Goal: Task Accomplishment & Management: Manage account settings

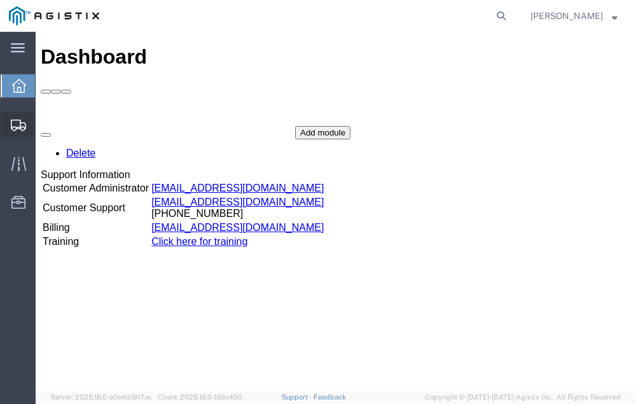
click at [0, 0] on span "Shipment Manager" at bounding box center [0, 0] width 0 height 0
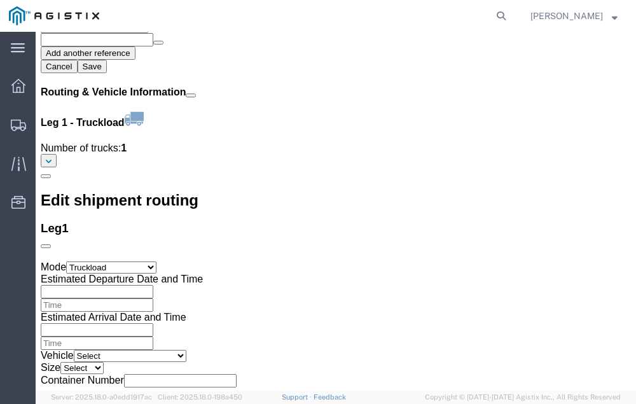
scroll to position [1516, 0]
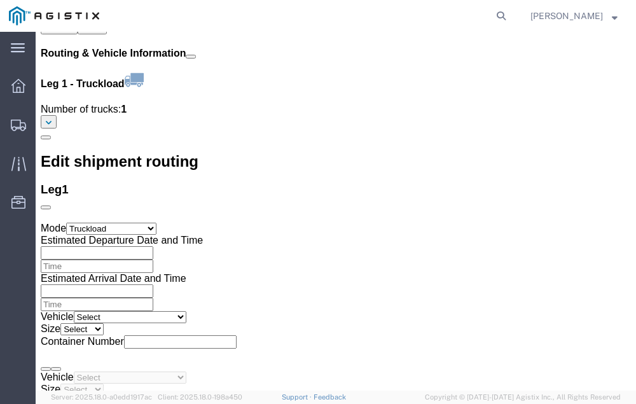
click link "Confirm"
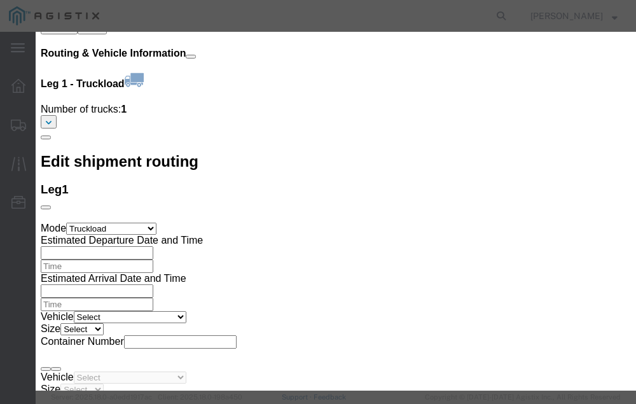
click input "checkbox"
checkbox input "true"
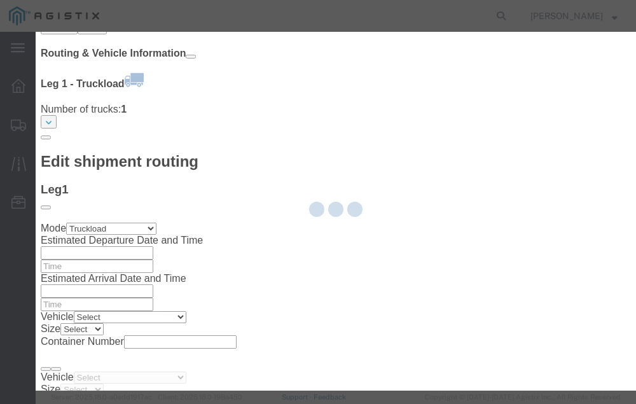
type input "Neil Coehlo"
type input "559-217-7289"
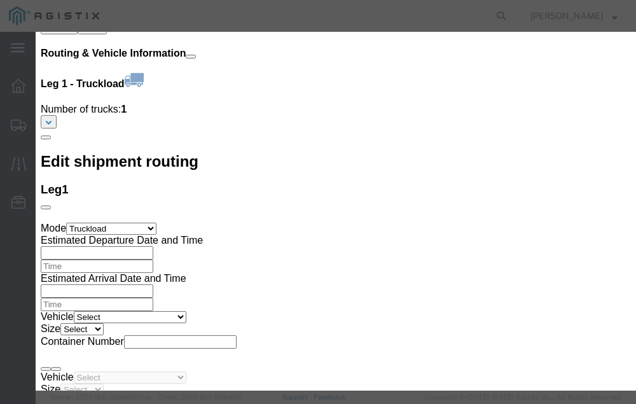
click input "text"
type input "56731418"
click button "Submit"
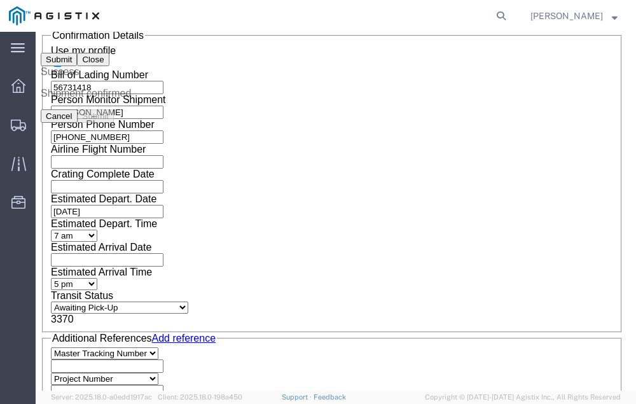
scroll to position [0, 0]
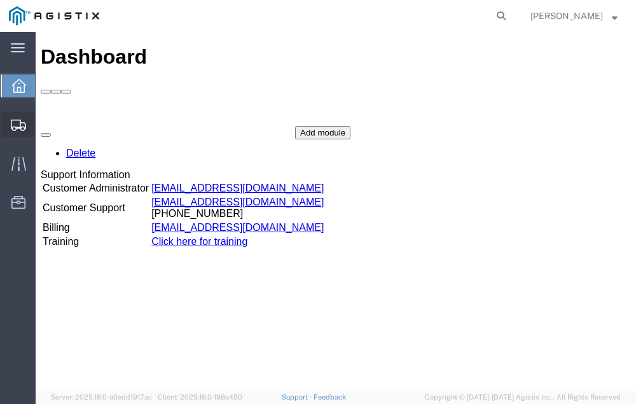
click at [0, 0] on span "Shipment Manager" at bounding box center [0, 0] width 0 height 0
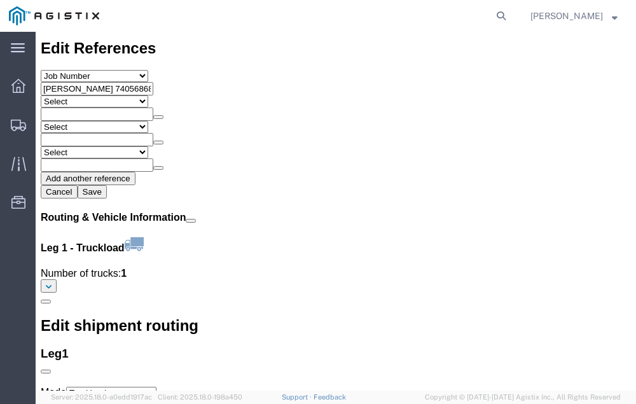
scroll to position [1474, 0]
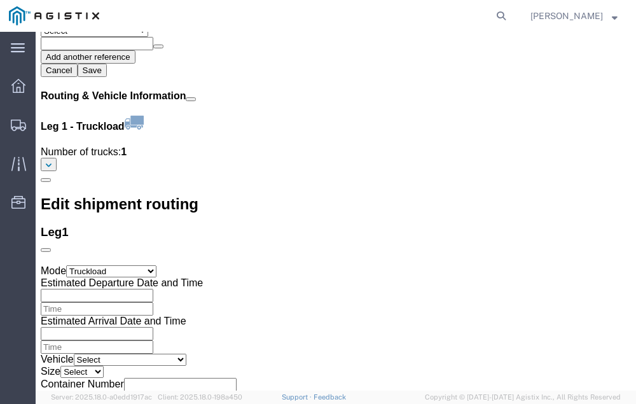
click link "Confirm"
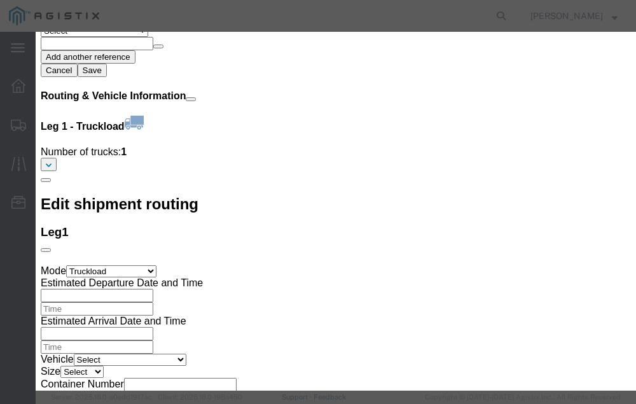
click input "checkbox"
checkbox input "true"
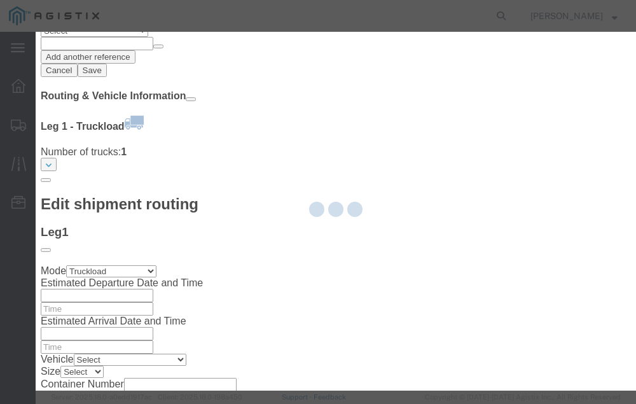
type input "Neil Coehlo"
type input "559-217-7289"
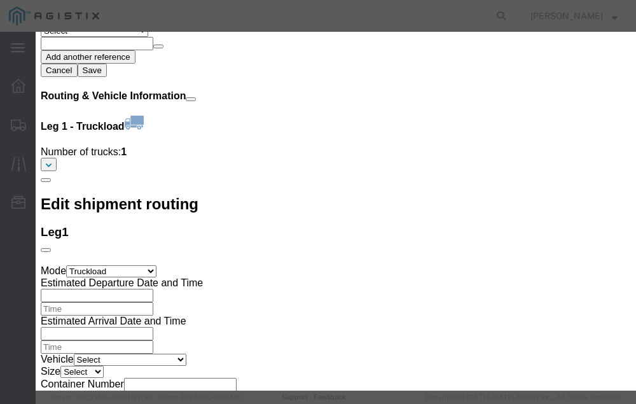
click input "text"
type input "56731495"
click button "Submit"
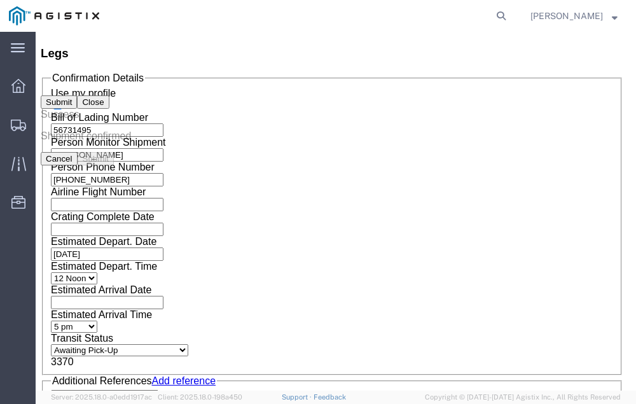
scroll to position [0, 0]
